Goal: Task Accomplishment & Management: Complete application form

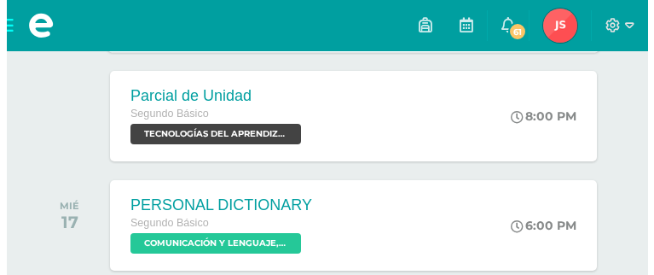
scroll to position [486, 0]
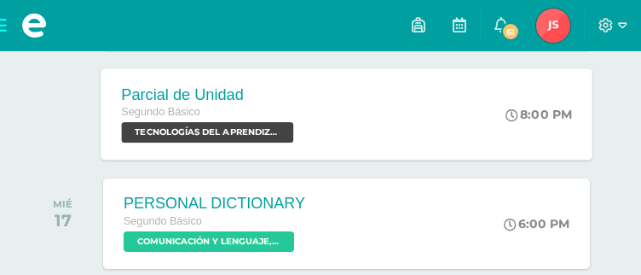
click at [181, 130] on span "TECNOLOGÍAS DEL APRENDIZAJE Y LA COMUNICACIÓN 'Sección B'" at bounding box center [207, 132] width 172 height 20
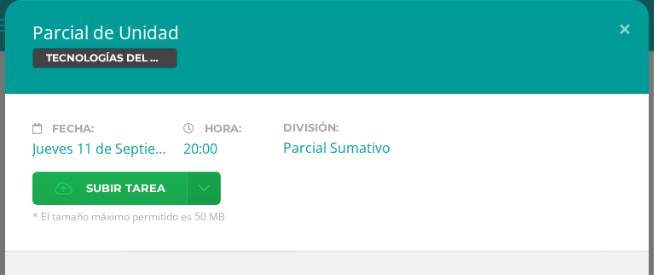
click at [172, 183] on label "Subir tarea" at bounding box center [109, 187] width 155 height 33
click at [0, 0] on input "Subir tarea" at bounding box center [0, 0] width 0 height 0
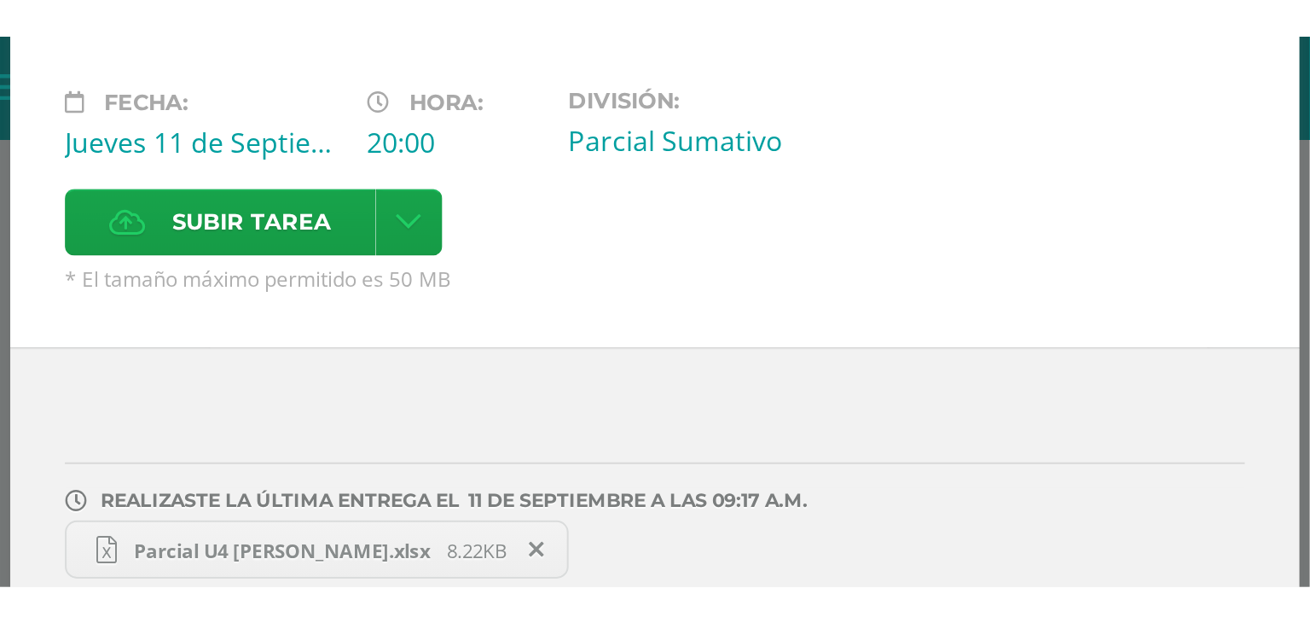
scroll to position [0, 0]
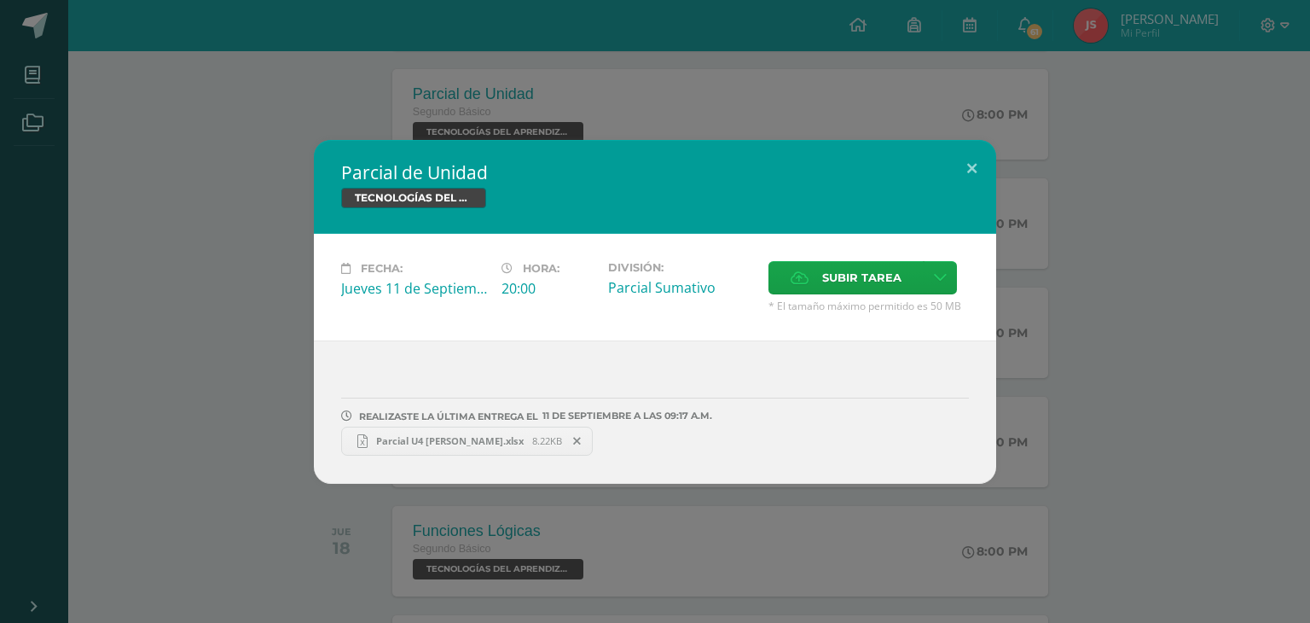
click at [495, 274] on link "Parcial U4 Jessica Tunay.xlsx 8.22KB" at bounding box center [467, 440] width 252 height 29
click at [506, 274] on span "Parcial U4 [PERSON_NAME].xlsx" at bounding box center [450, 440] width 165 height 13
click at [459, 274] on span "Parcial U4 [PERSON_NAME].xlsx" at bounding box center [450, 440] width 165 height 13
click at [407, 274] on span "Parcial U4 [PERSON_NAME].xlsx" at bounding box center [450, 440] width 165 height 13
click at [467, 274] on link "Parcial U4 Jessica Tunay.xlsx 8.22KB" at bounding box center [467, 440] width 252 height 29
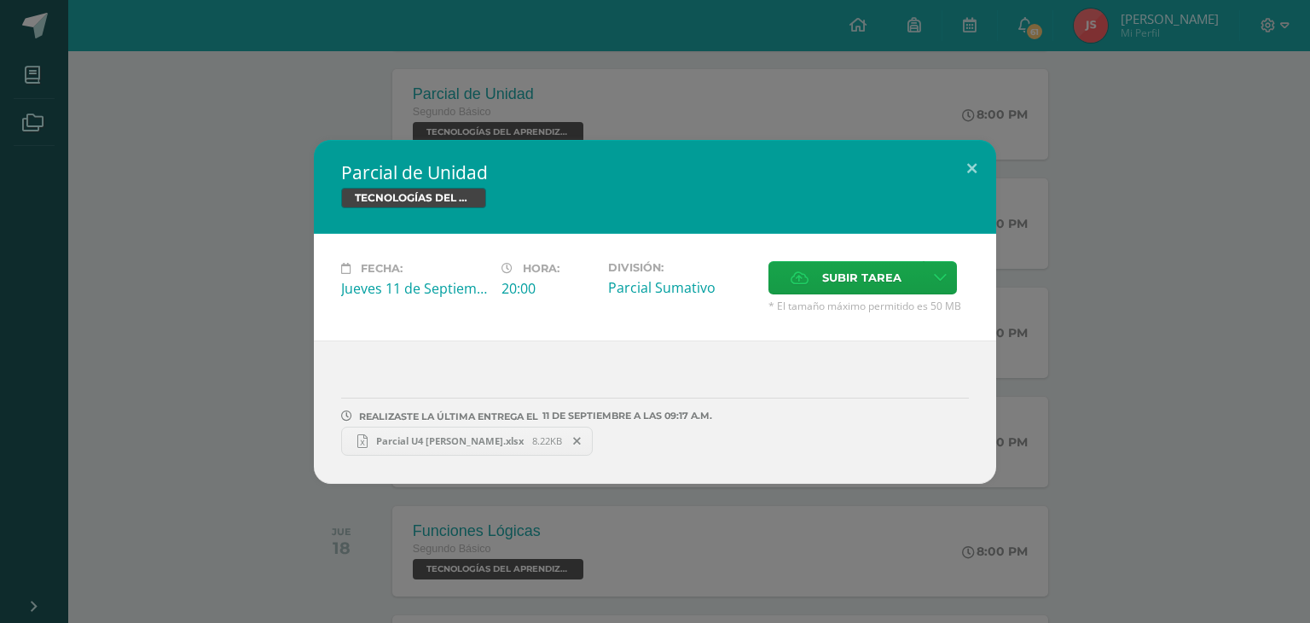
click at [571, 274] on span at bounding box center [577, 441] width 29 height 19
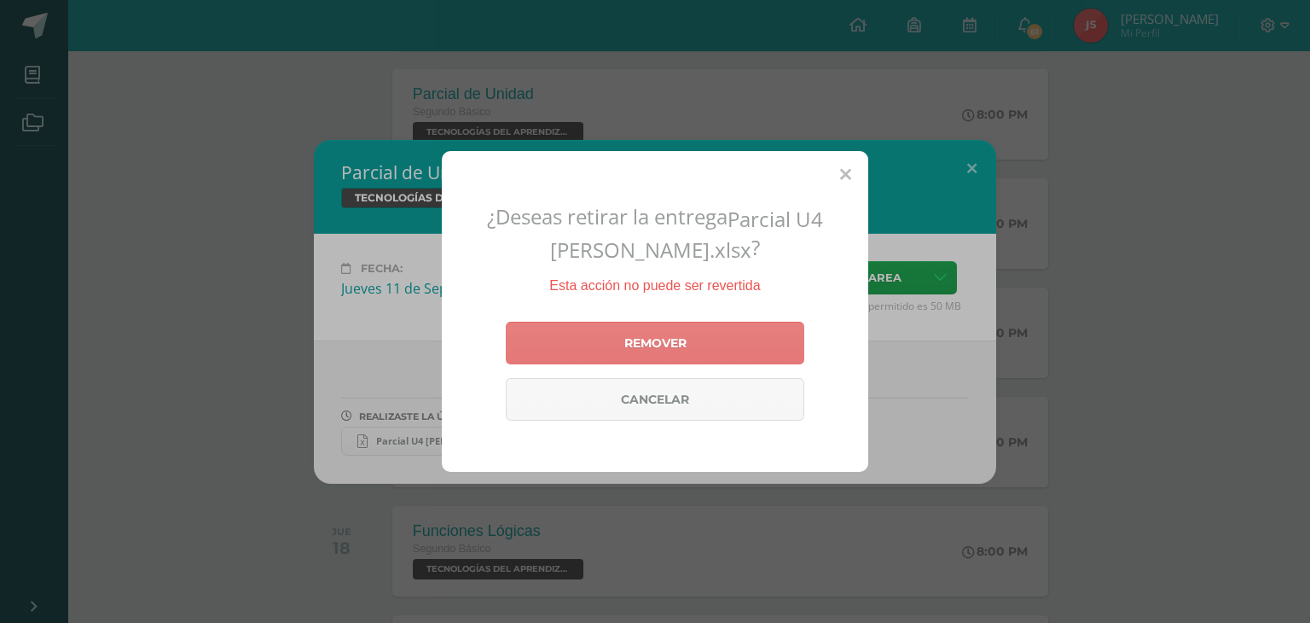
click at [548, 274] on link "Remover" at bounding box center [655, 343] width 298 height 43
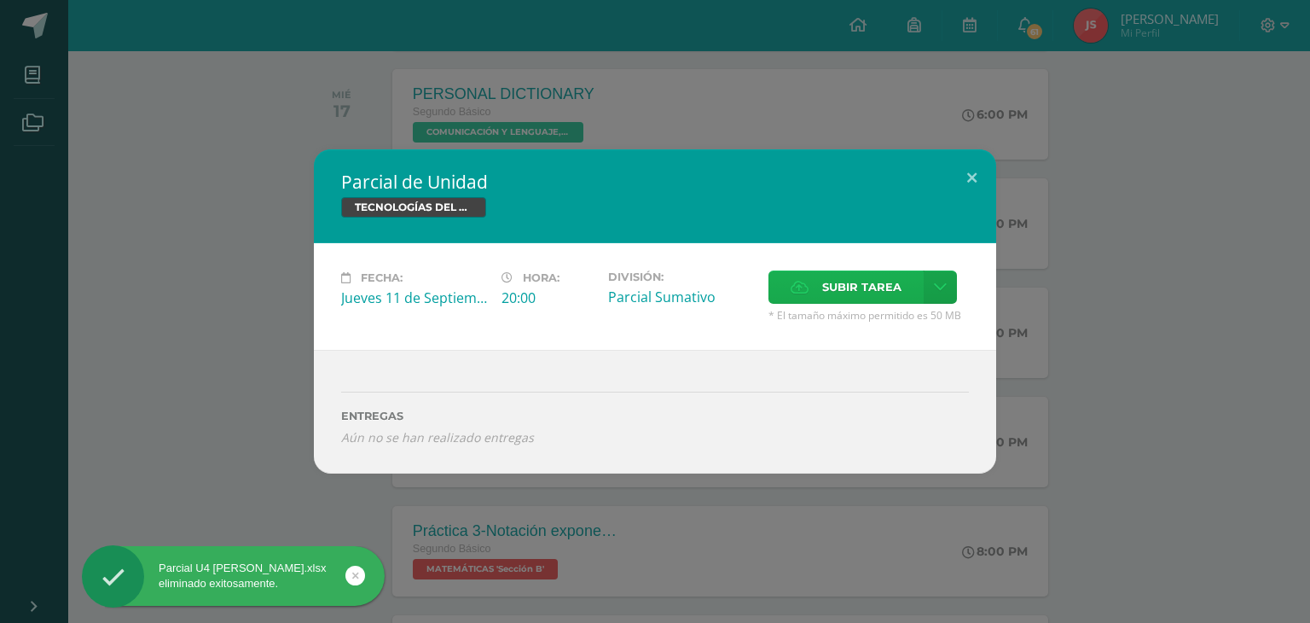
click at [640, 273] on span "Subir tarea" at bounding box center [861, 287] width 79 height 32
click at [0, 0] on input "Subir tarea" at bounding box center [0, 0] width 0 height 0
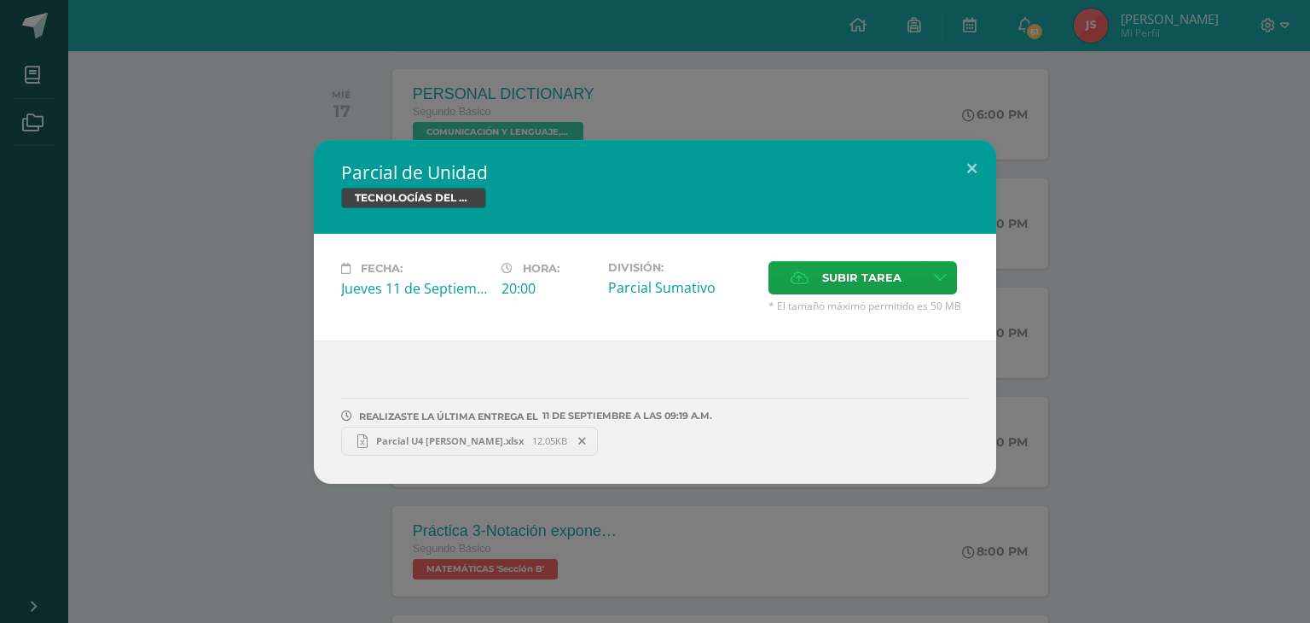
click at [443, 274] on link "Parcial U4 [PERSON_NAME].xlsx 12.05KB" at bounding box center [469, 440] width 257 height 29
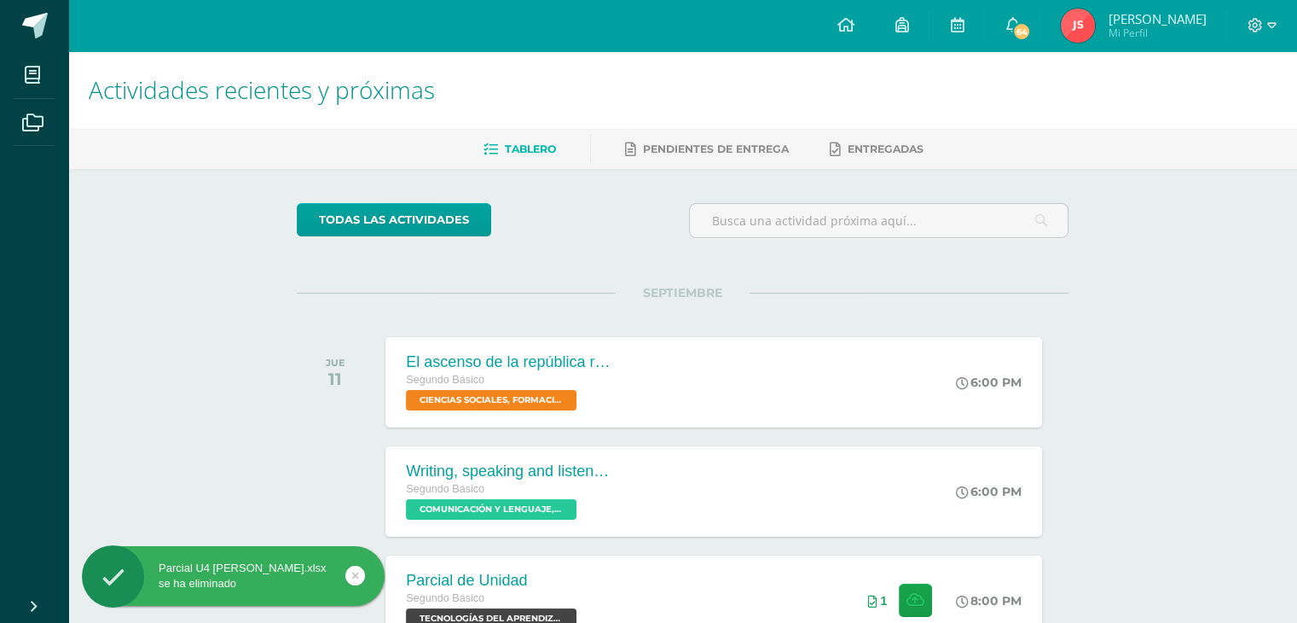
scroll to position [113, 0]
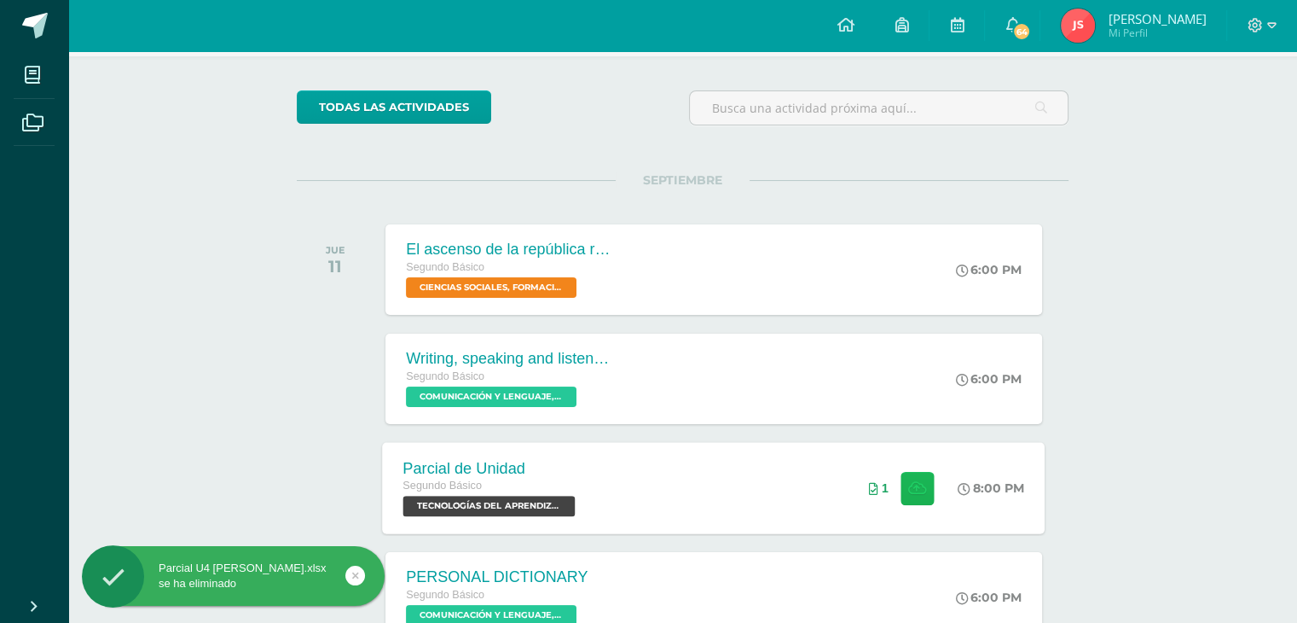
click at [915, 480] on icon at bounding box center [917, 487] width 18 height 14
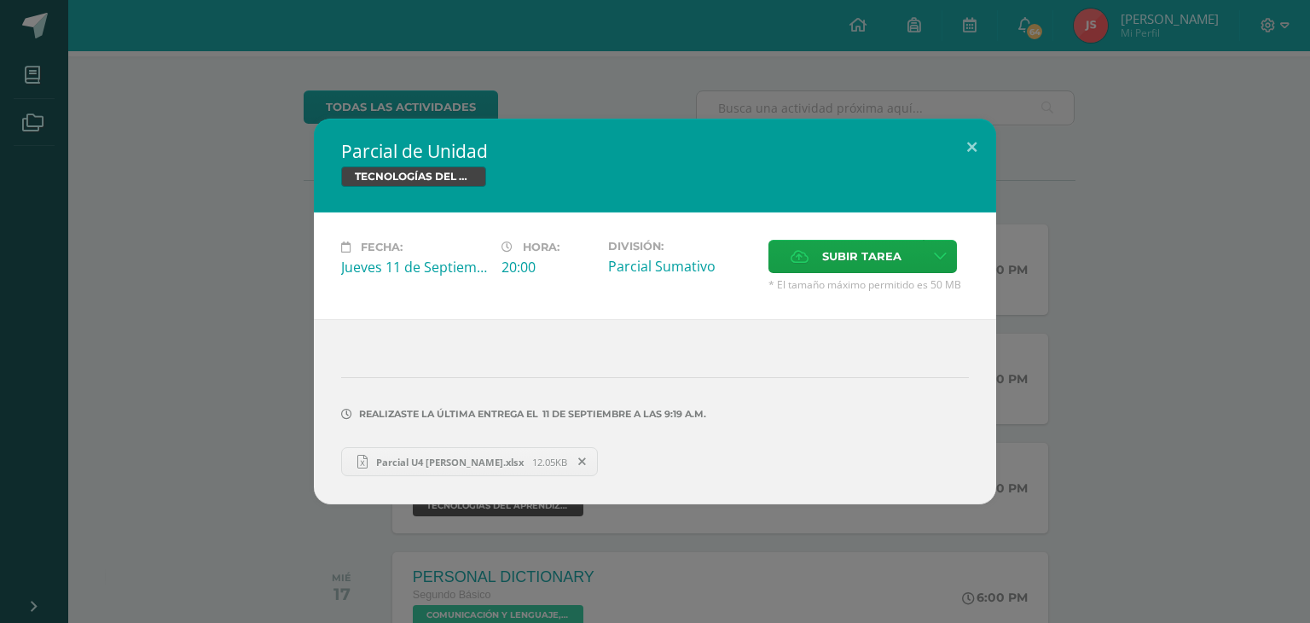
click at [578, 463] on icon at bounding box center [582, 461] width 8 height 12
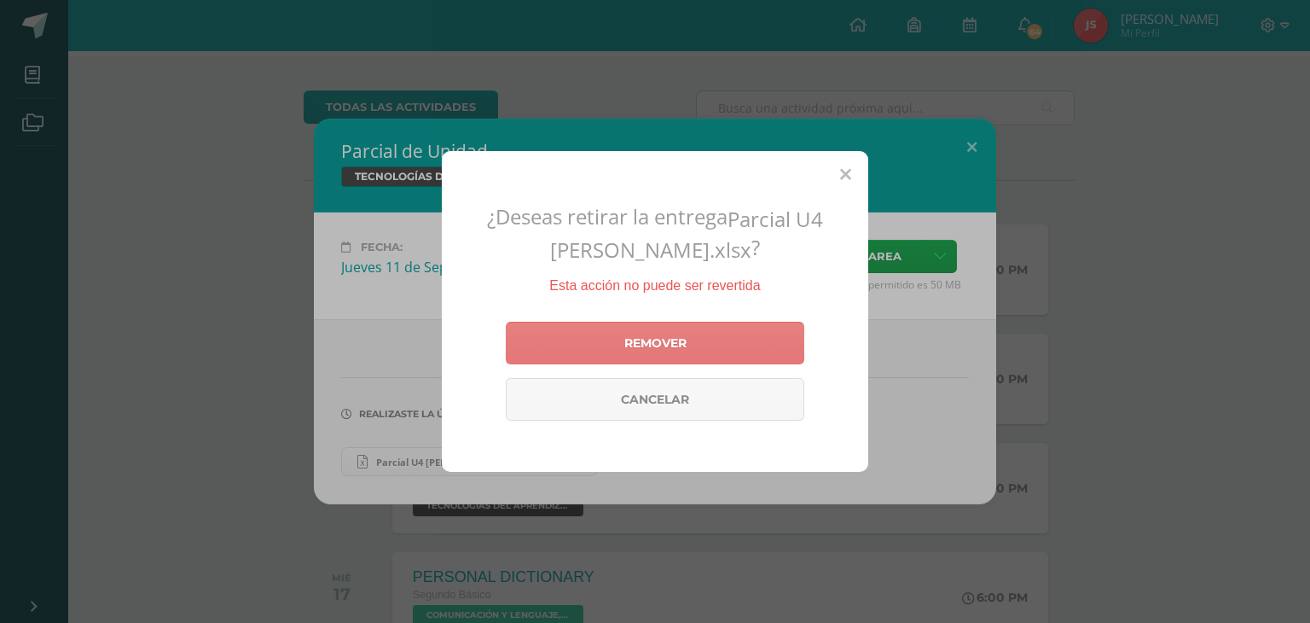
click at [582, 340] on link "Remover" at bounding box center [655, 343] width 298 height 43
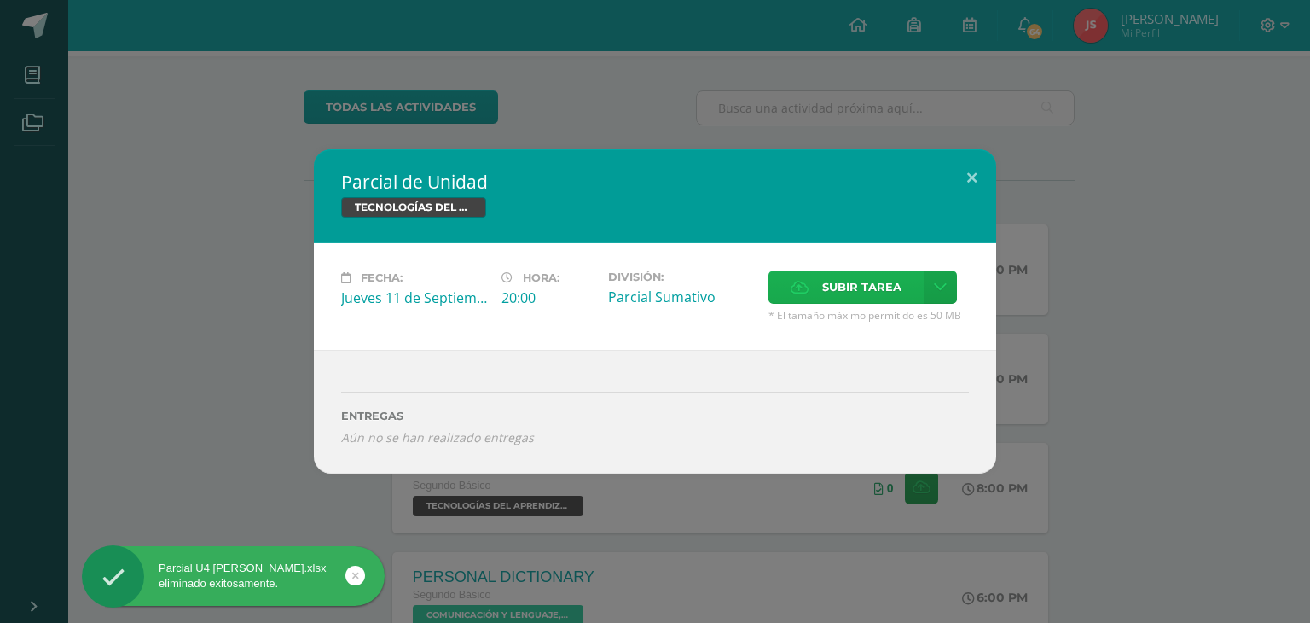
click at [785, 287] on label "Subir tarea" at bounding box center [845, 286] width 155 height 33
click at [0, 0] on input "Subir tarea" at bounding box center [0, 0] width 0 height 0
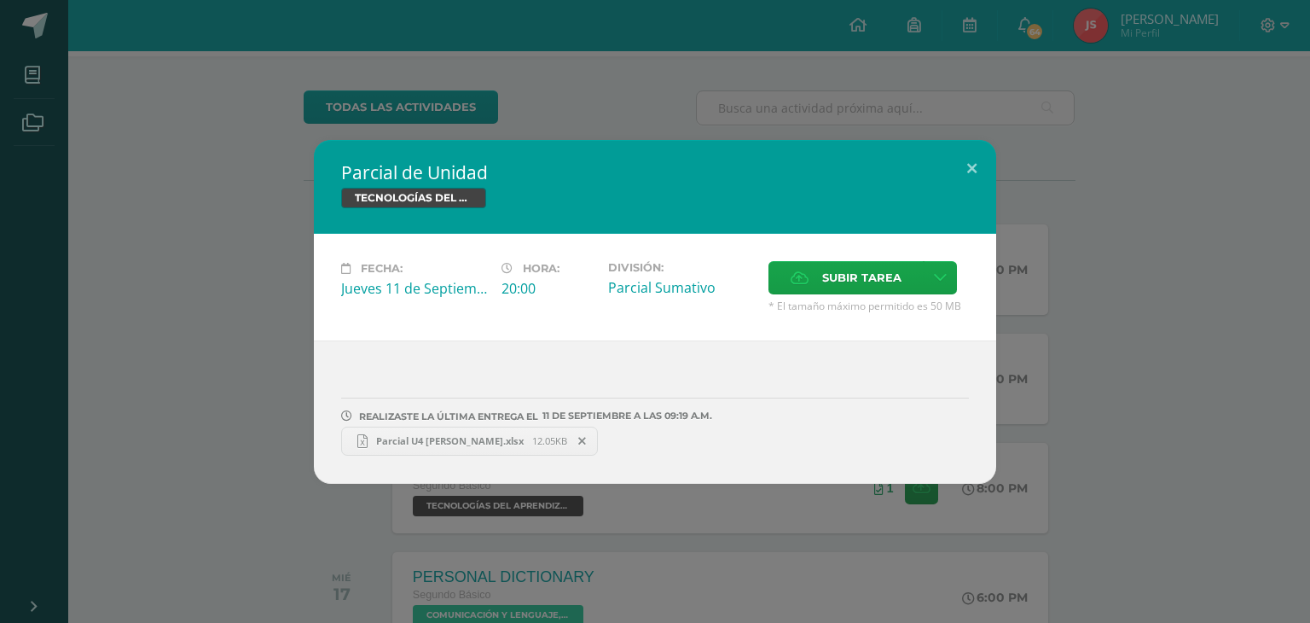
click at [455, 436] on span "Parcial U4 [PERSON_NAME].xlsx" at bounding box center [450, 440] width 165 height 13
click at [977, 177] on button at bounding box center [972, 169] width 49 height 58
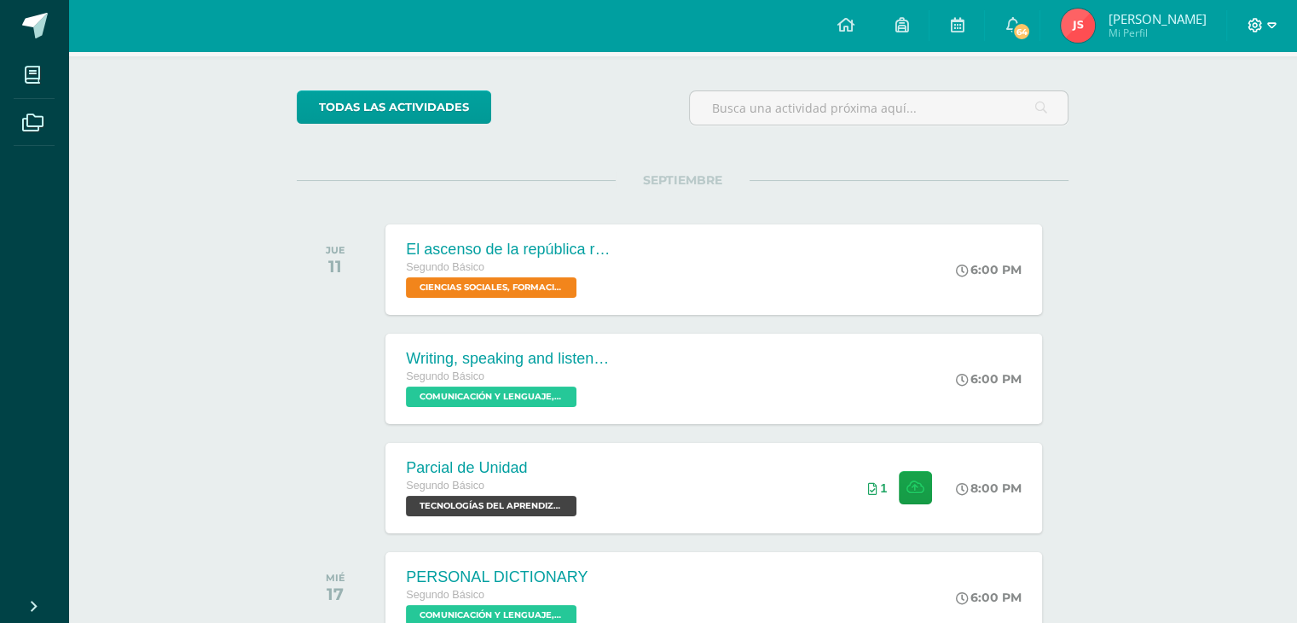
click at [1255, 26] on icon at bounding box center [1256, 25] width 14 height 14
click at [1195, 116] on span "Cerrar sesión" at bounding box center [1217, 115] width 77 height 16
